Goal: Task Accomplishment & Management: Use online tool/utility

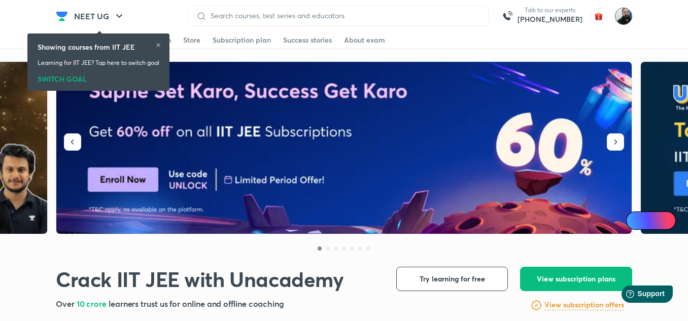
click at [625, 15] on img at bounding box center [623, 16] width 17 height 17
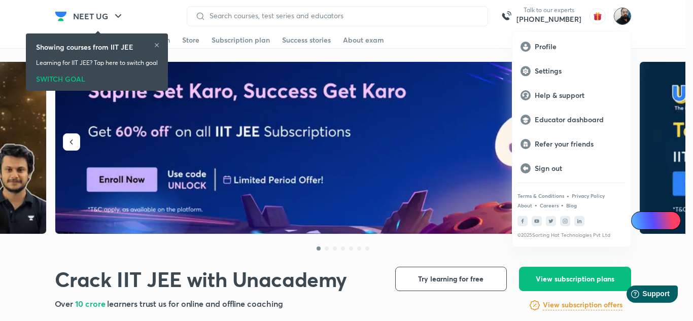
click at [572, 118] on p "Educator dashboard" at bounding box center [579, 119] width 88 height 9
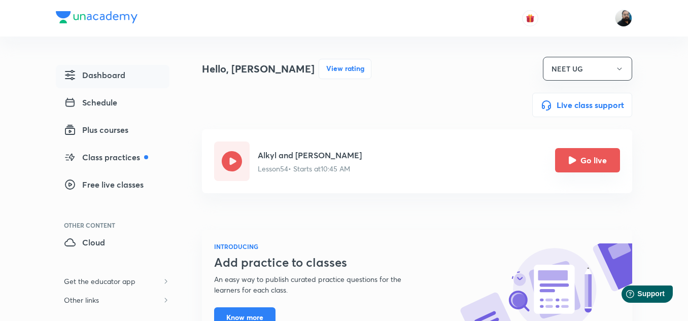
click at [574, 162] on icon "Go live" at bounding box center [573, 160] width 8 height 8
